Goal: Check status: Check status

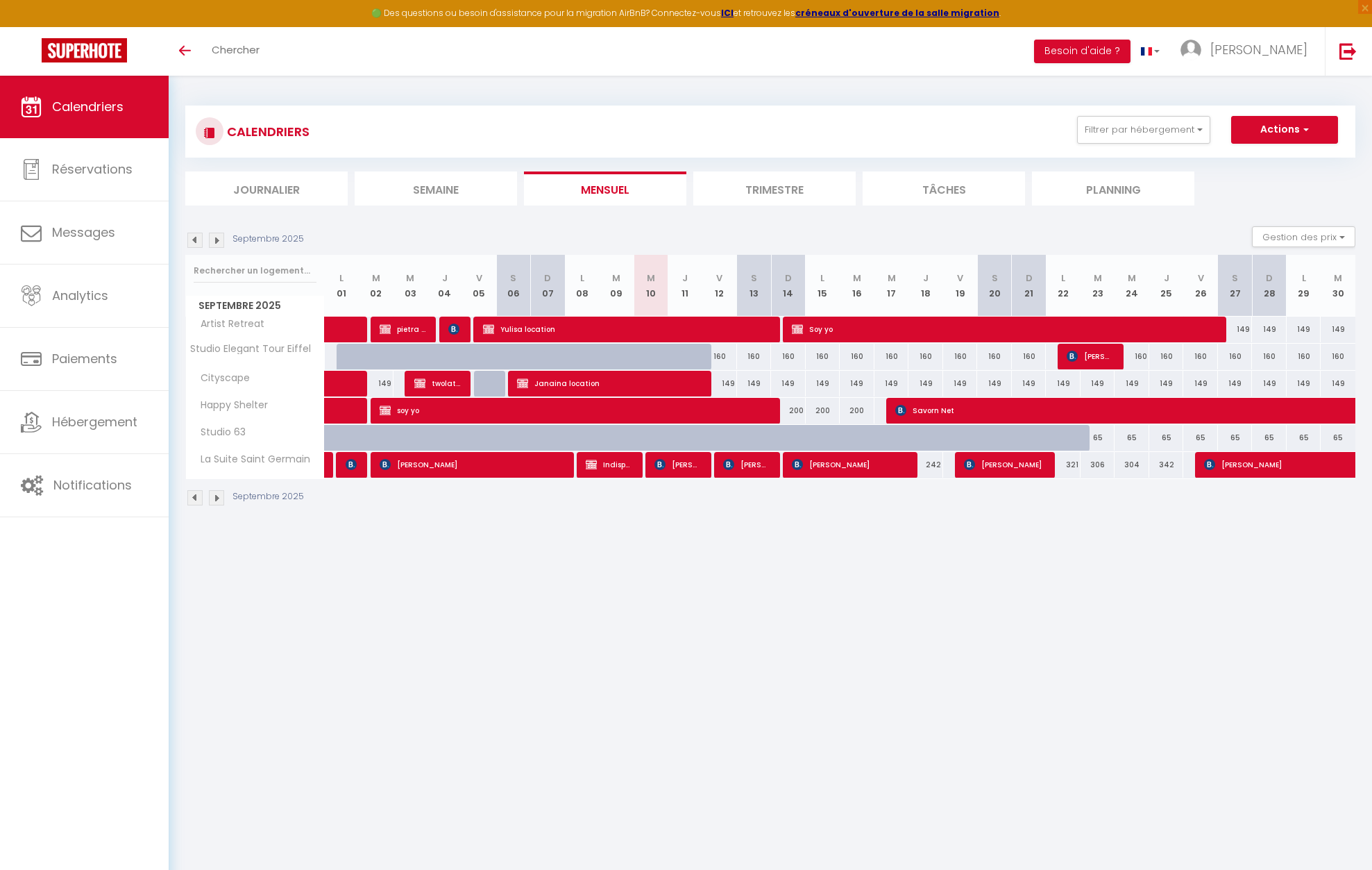
click at [882, 621] on body "🟢 Des questions ou besoin d'assistance pour la migration AirBnB? Connectez-vous…" at bounding box center [686, 510] width 1372 height 870
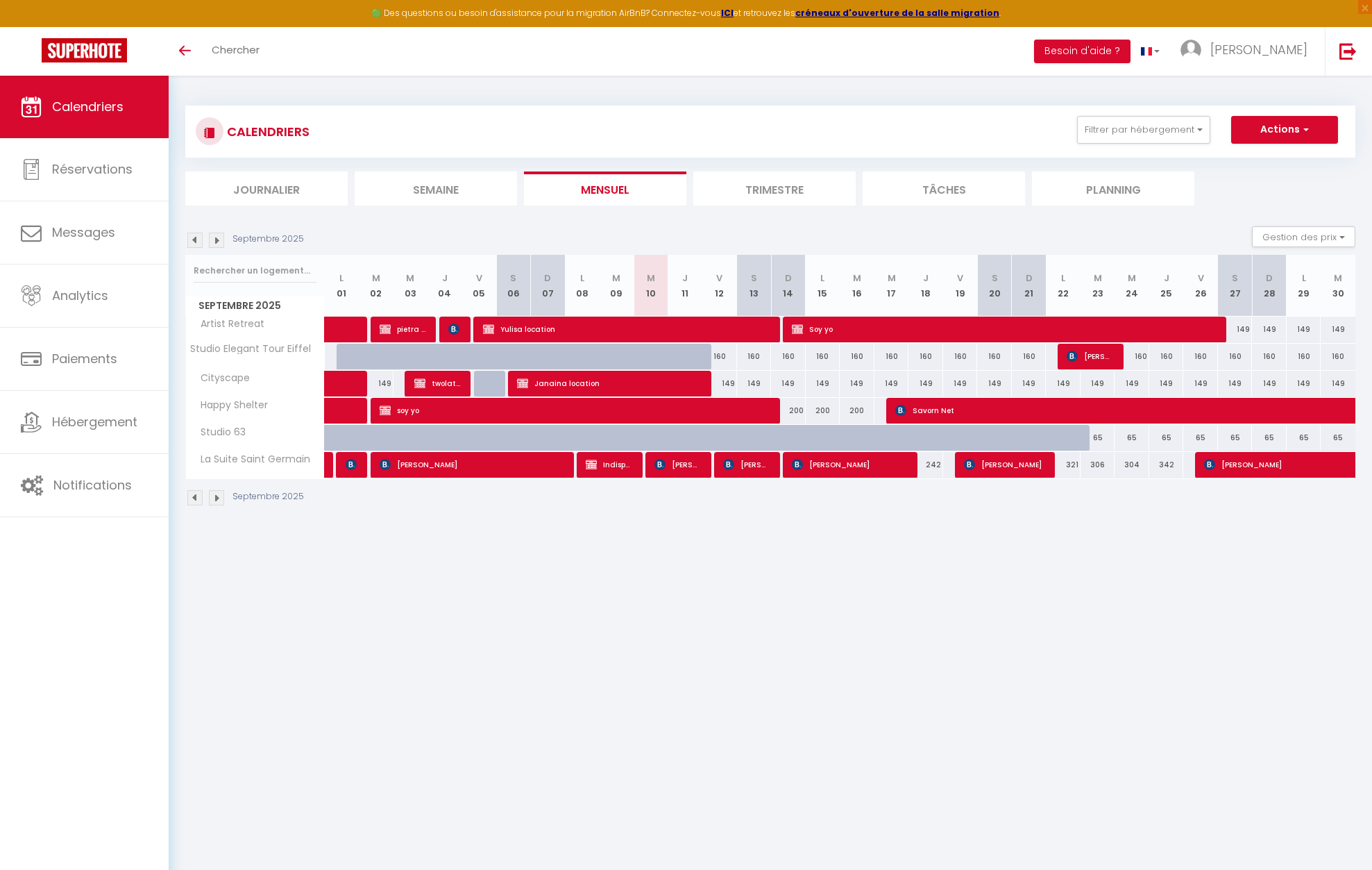
click at [694, 580] on body "🟢 Des questions ou besoin d'assistance pour la migration AirBnB? Connectez-vous…" at bounding box center [686, 510] width 1372 height 870
click at [215, 497] on img at bounding box center [216, 498] width 15 height 15
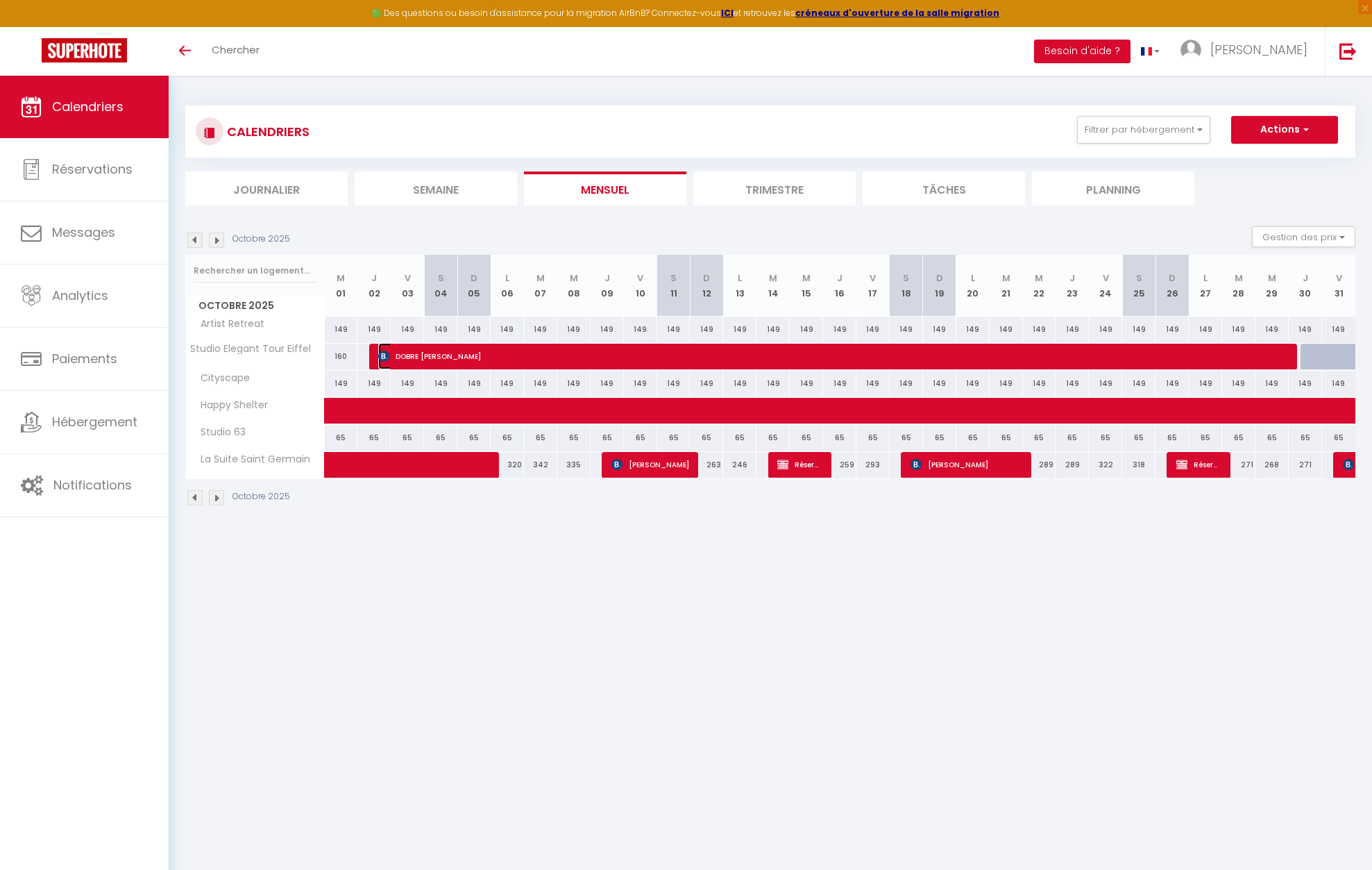
click at [538, 358] on span "DOBRE [PERSON_NAME]" at bounding box center [833, 356] width 910 height 26
select select "OK"
select select "KO"
select select "0"
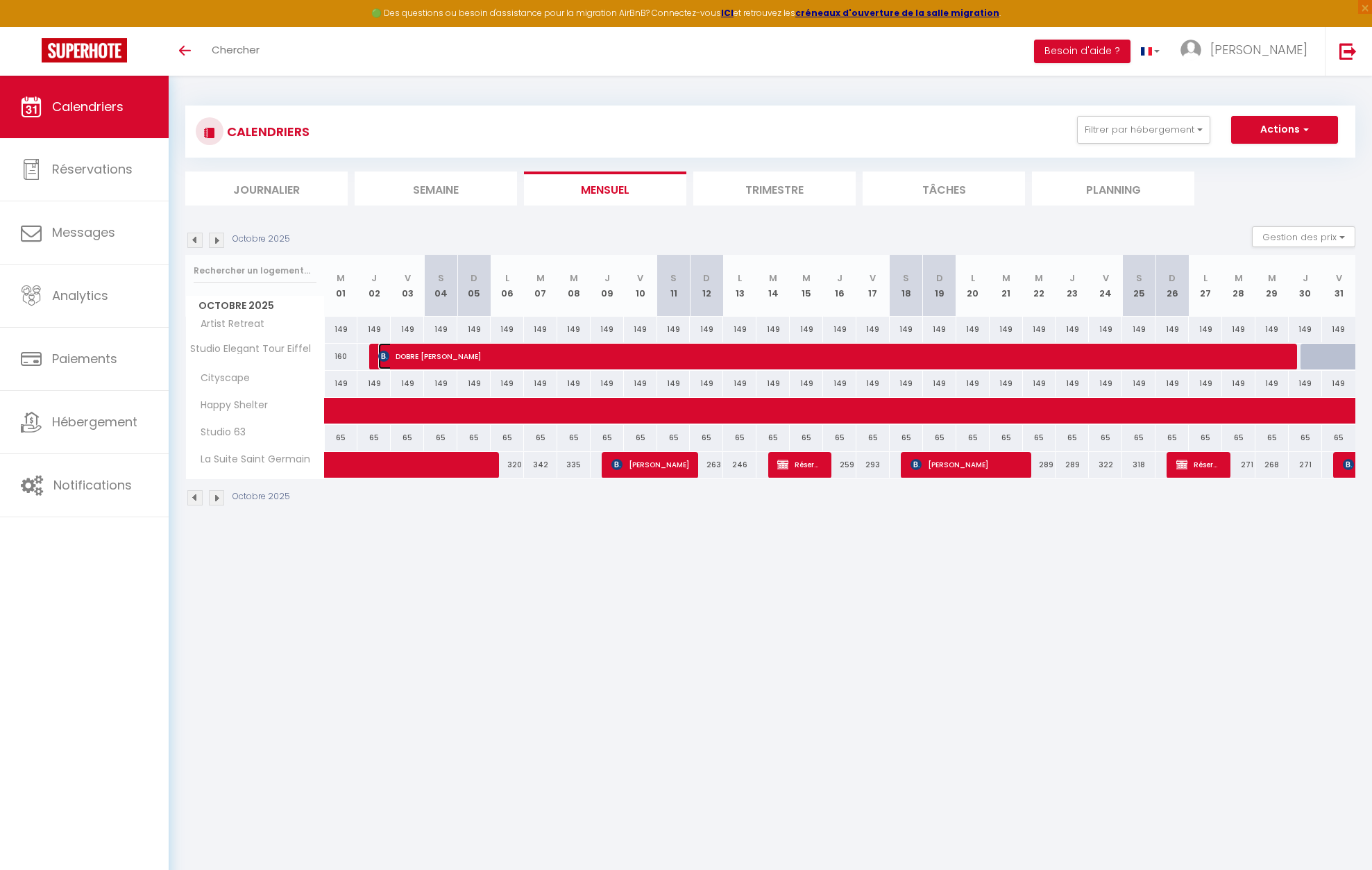
select select "1"
select select
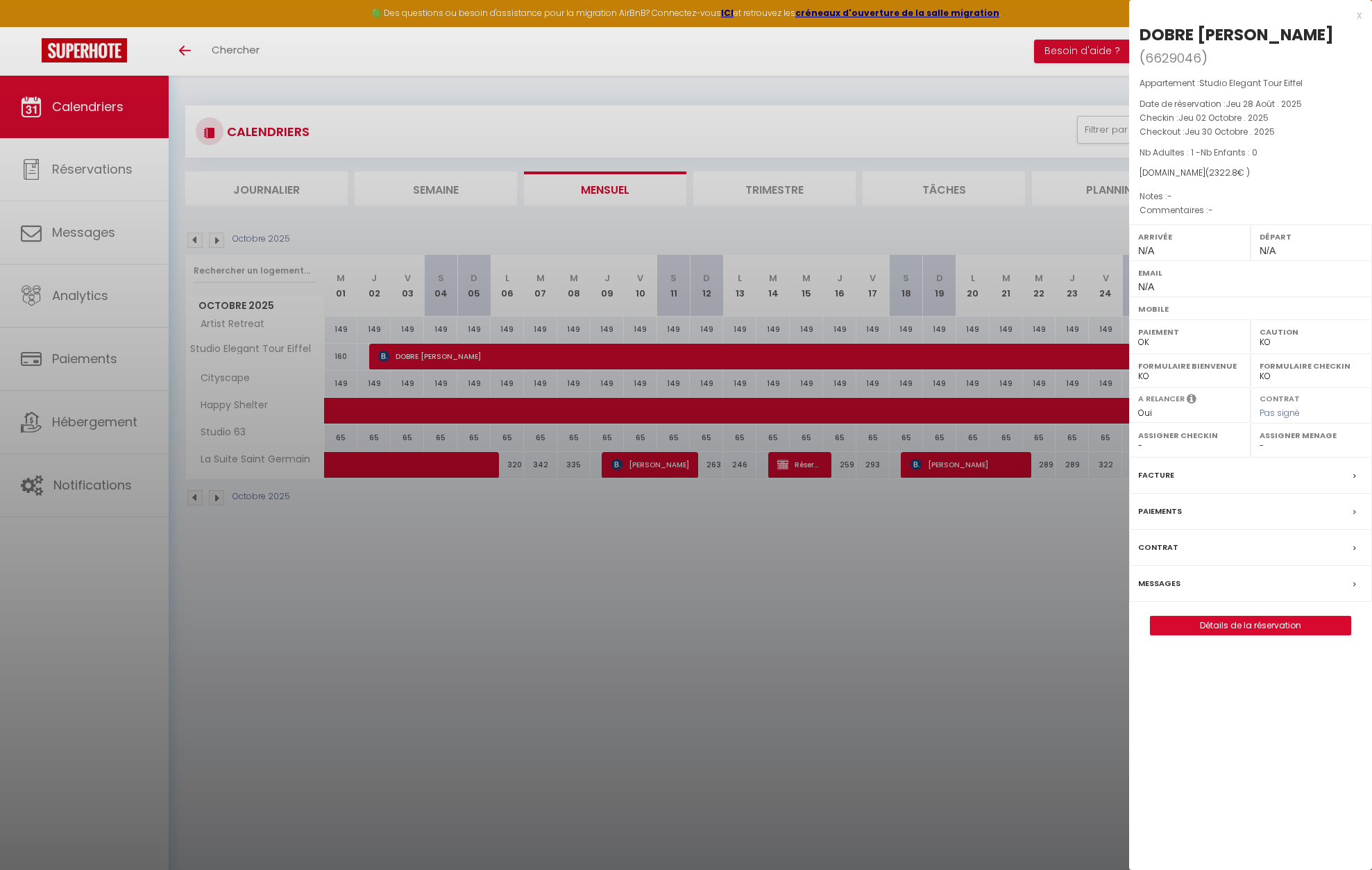
click at [1362, 13] on div "x [PERSON_NAME] ( 6629046 ) Appartement : Studio Elegant Tour Eiffel Date de ré…" at bounding box center [1250, 328] width 243 height 656
click at [1359, 14] on div "x" at bounding box center [1245, 15] width 232 height 17
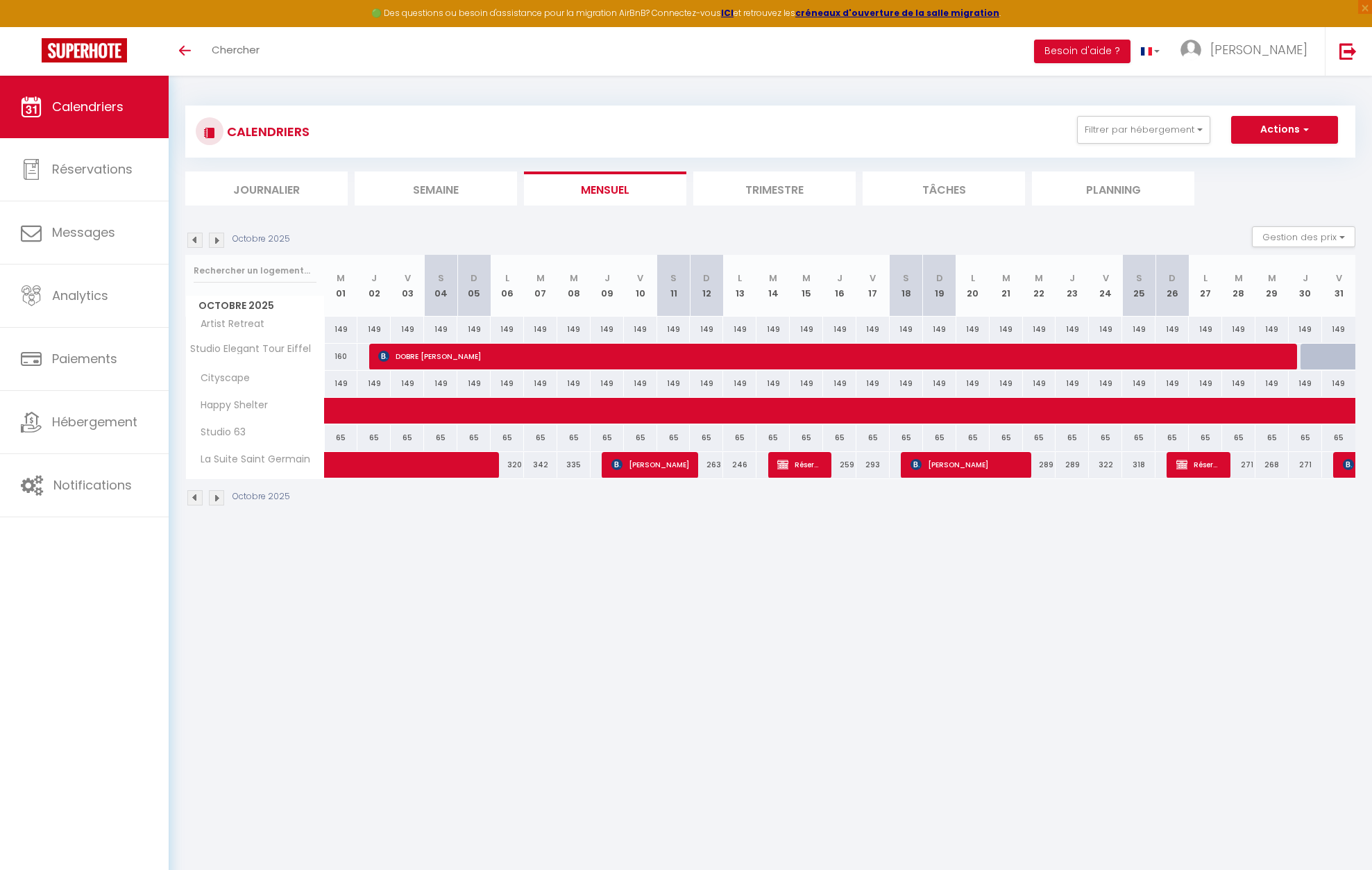
click at [200, 495] on img at bounding box center [195, 498] width 15 height 15
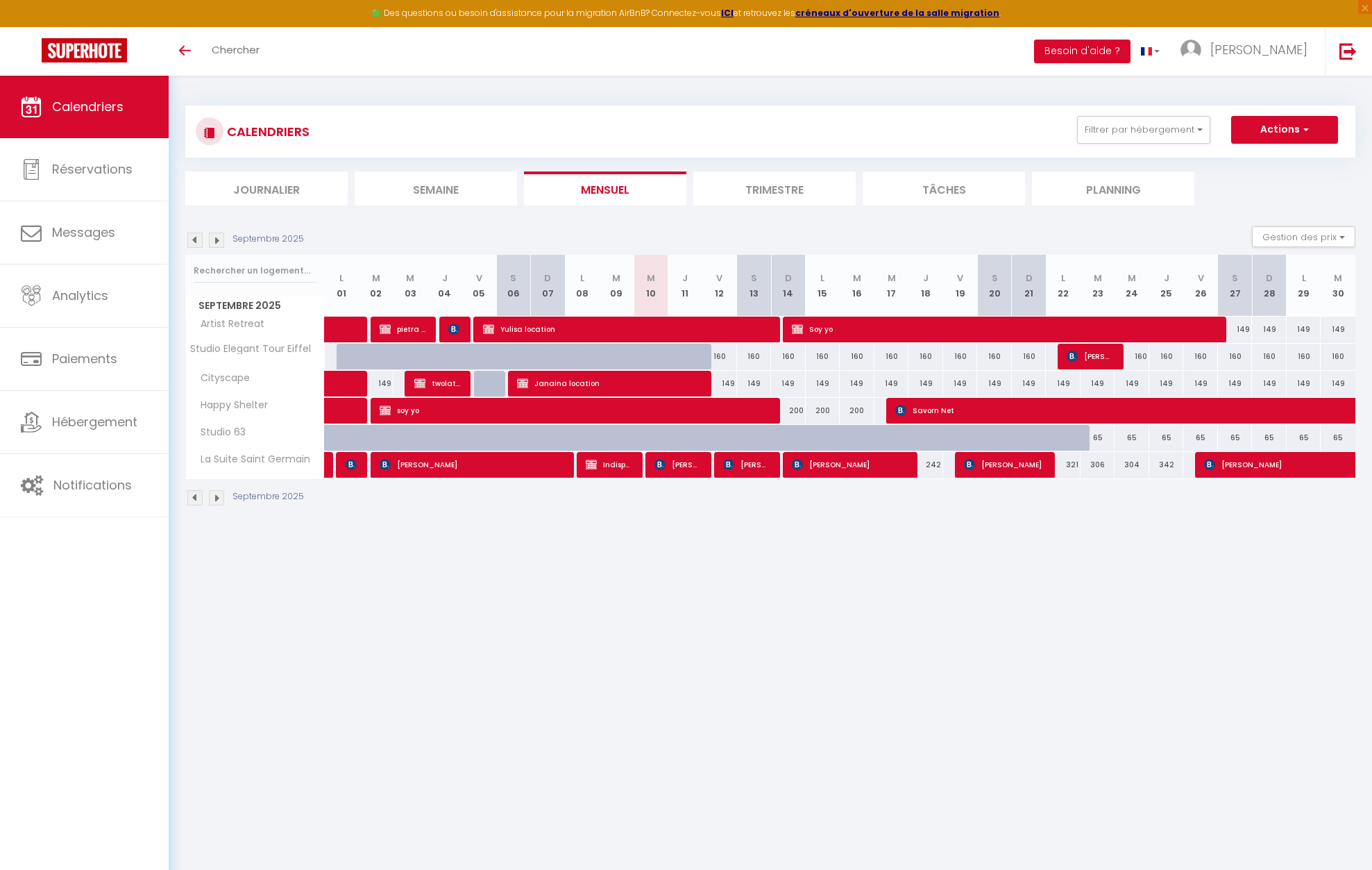
click at [211, 499] on img at bounding box center [216, 498] width 15 height 15
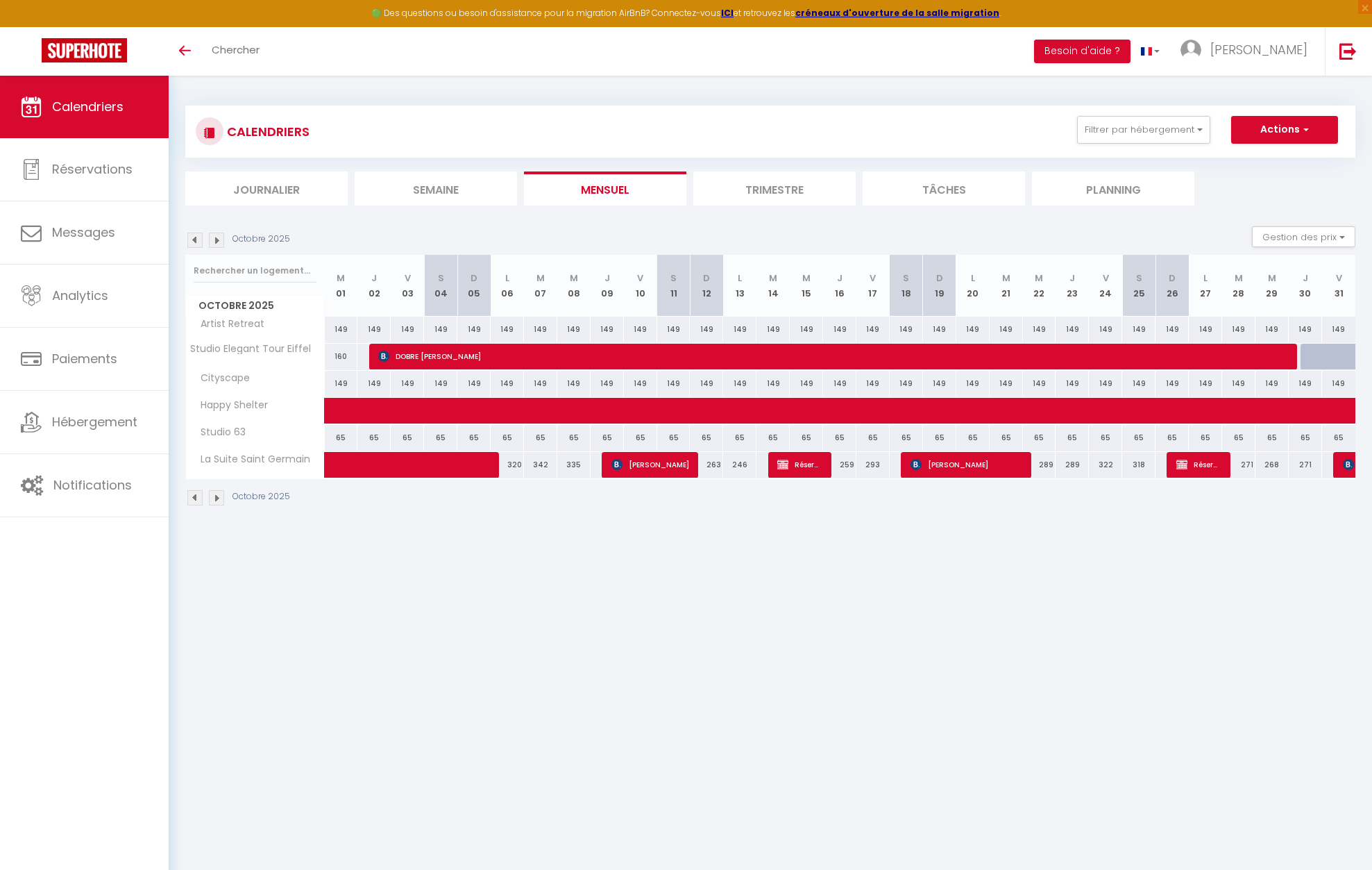
click at [211, 499] on img at bounding box center [216, 498] width 15 height 15
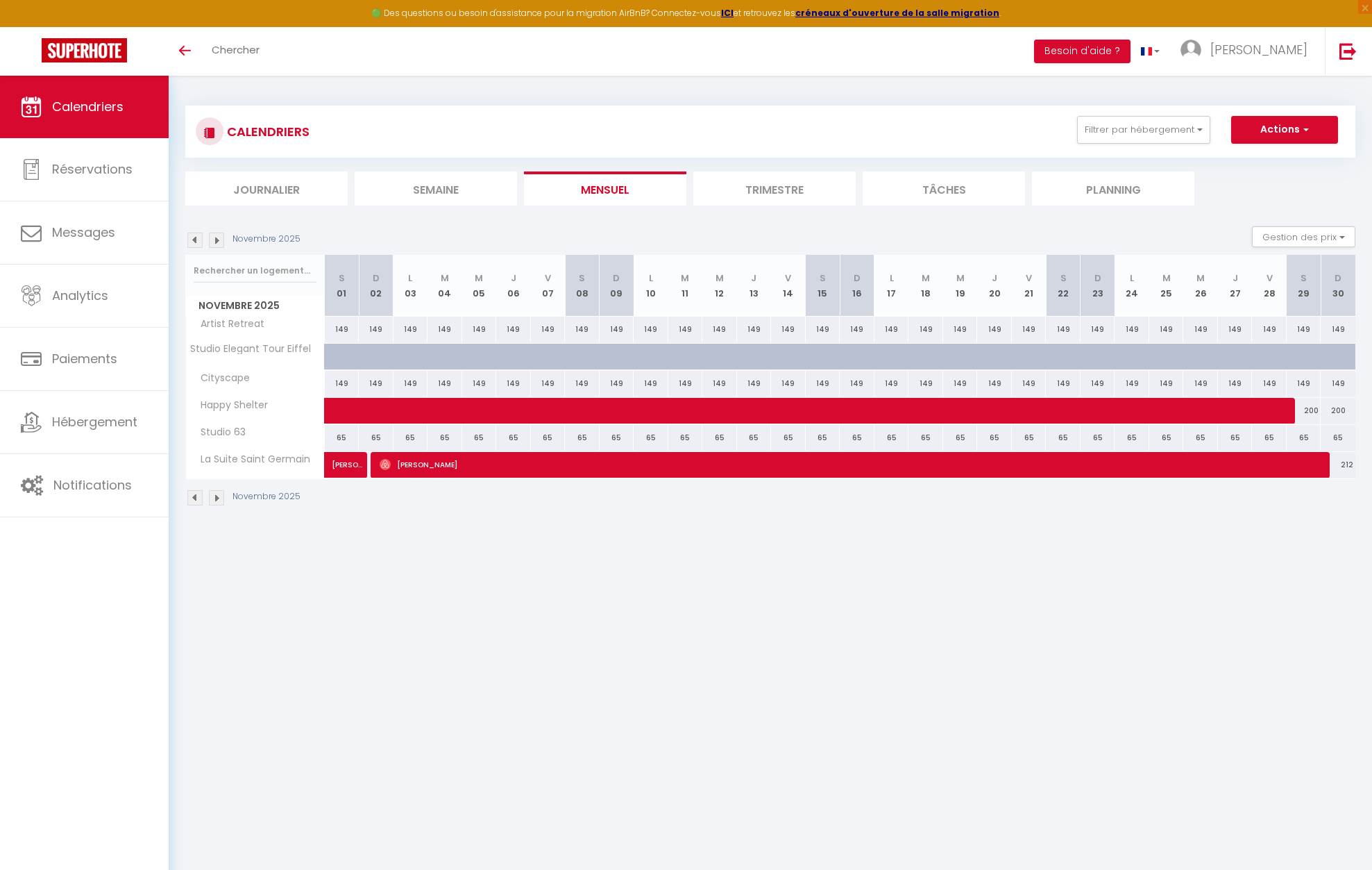
click at [212, 499] on img at bounding box center [216, 498] width 15 height 15
select select "KO"
select select "0"
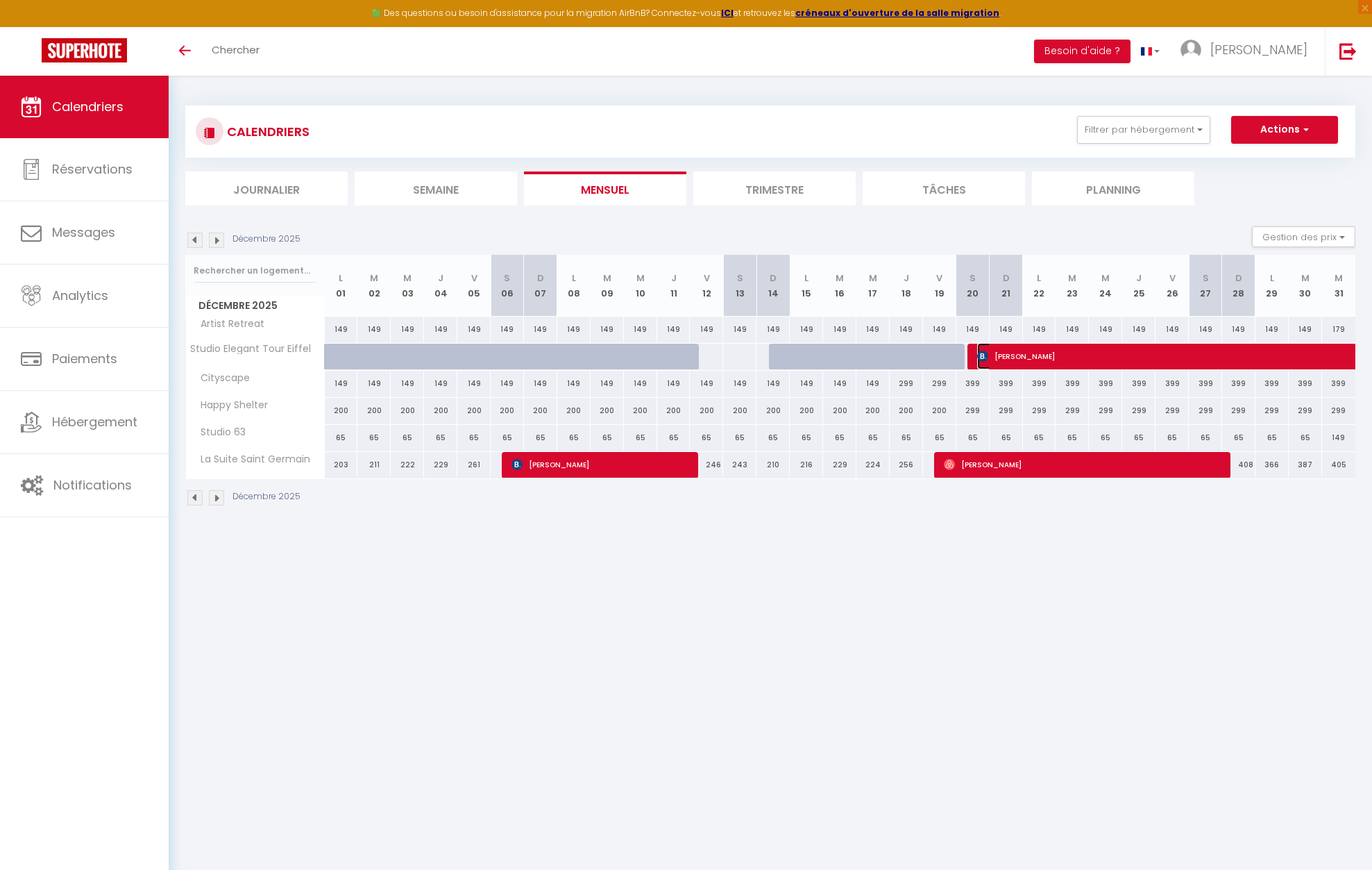
click at [1196, 359] on span "[PERSON_NAME]" at bounding box center [1169, 356] width 383 height 26
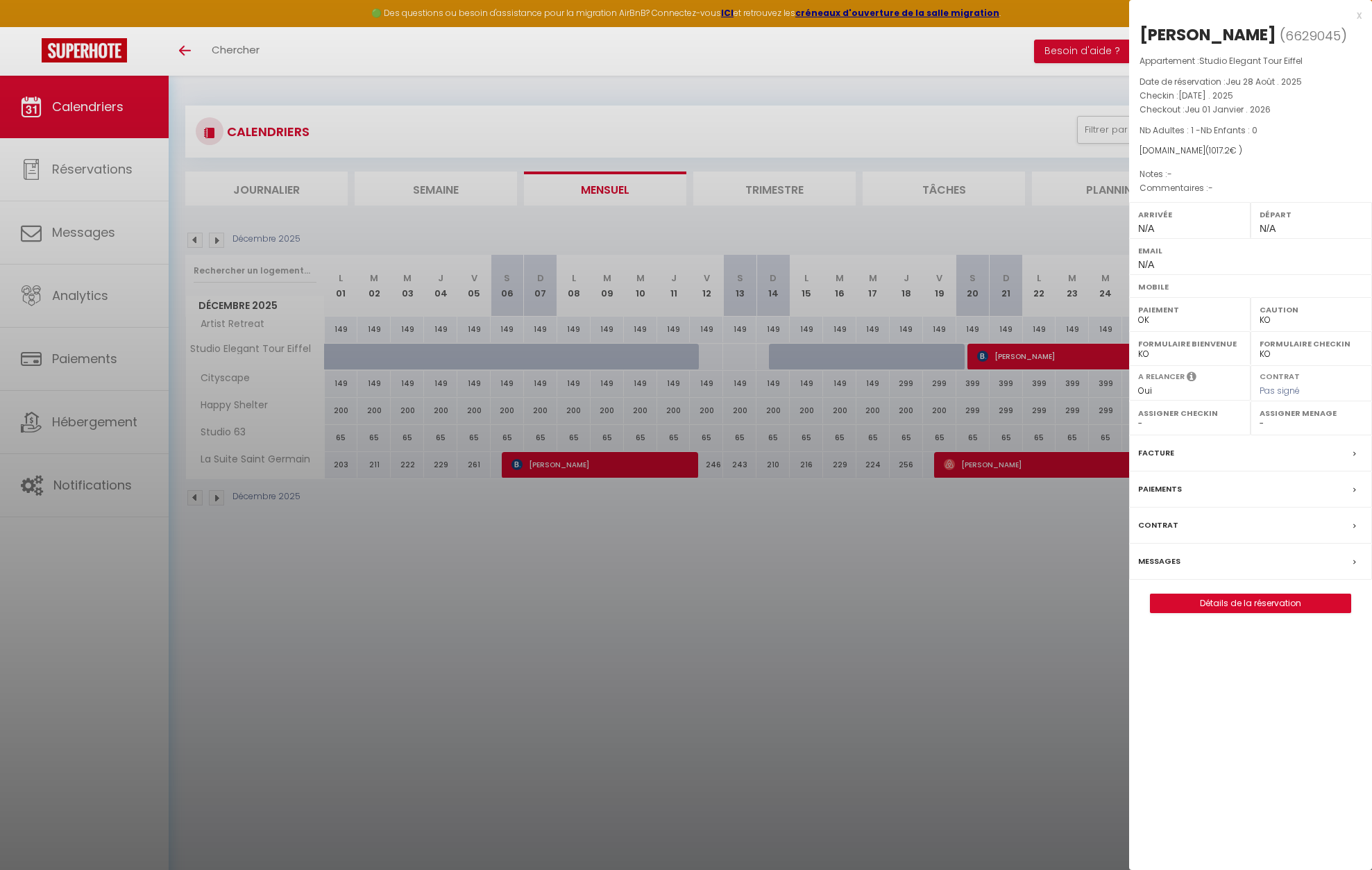
click at [1360, 15] on div "x" at bounding box center [1245, 15] width 232 height 17
